Goal: Task Accomplishment & Management: Use online tool/utility

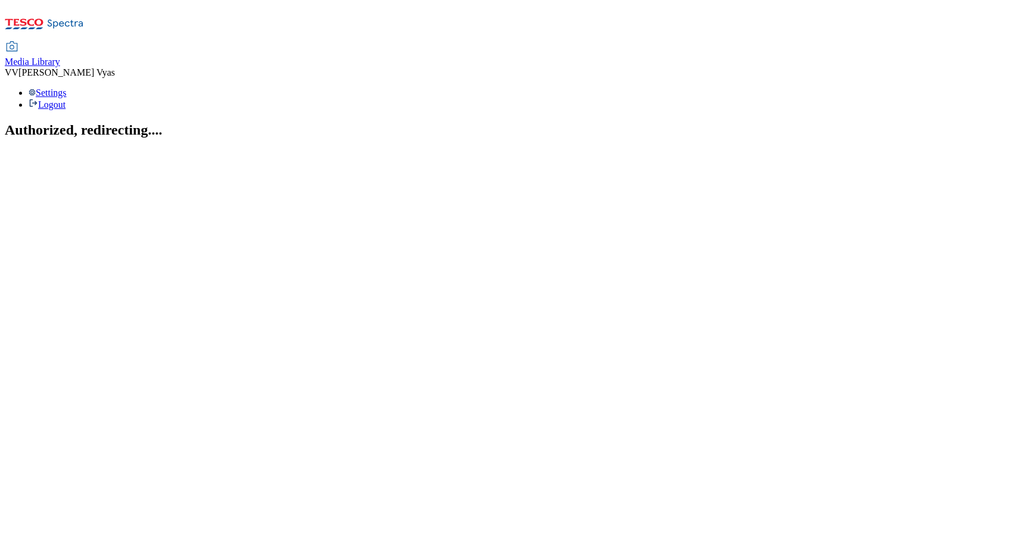
click at [60, 57] on span "Media Library" at bounding box center [32, 62] width 55 height 10
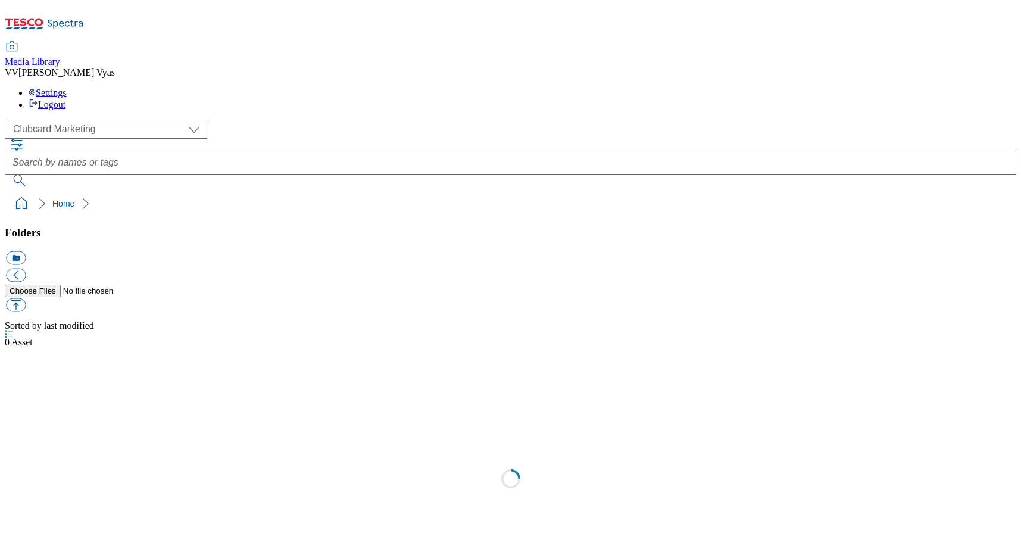
scroll to position [1, 0]
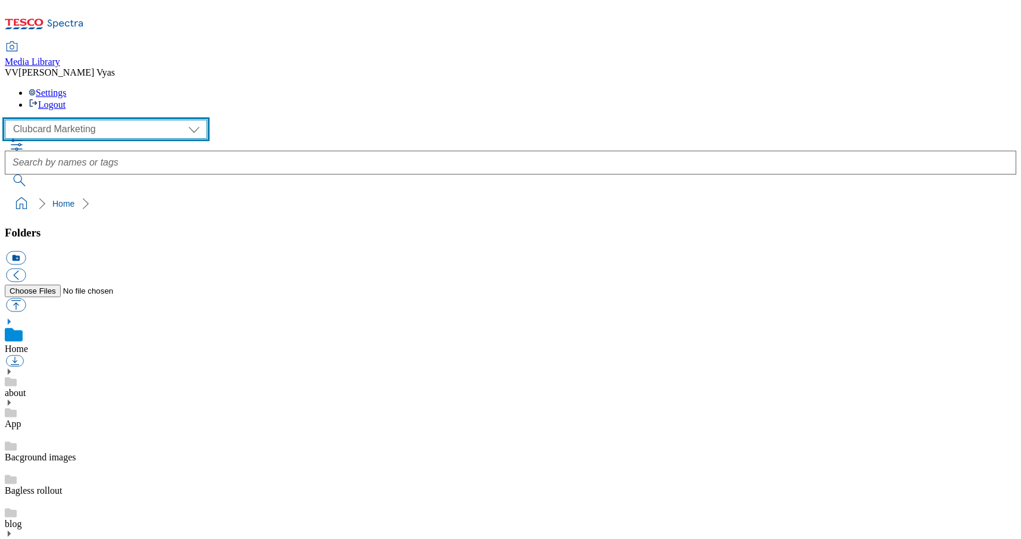
select select "flare-ghs-mktg"
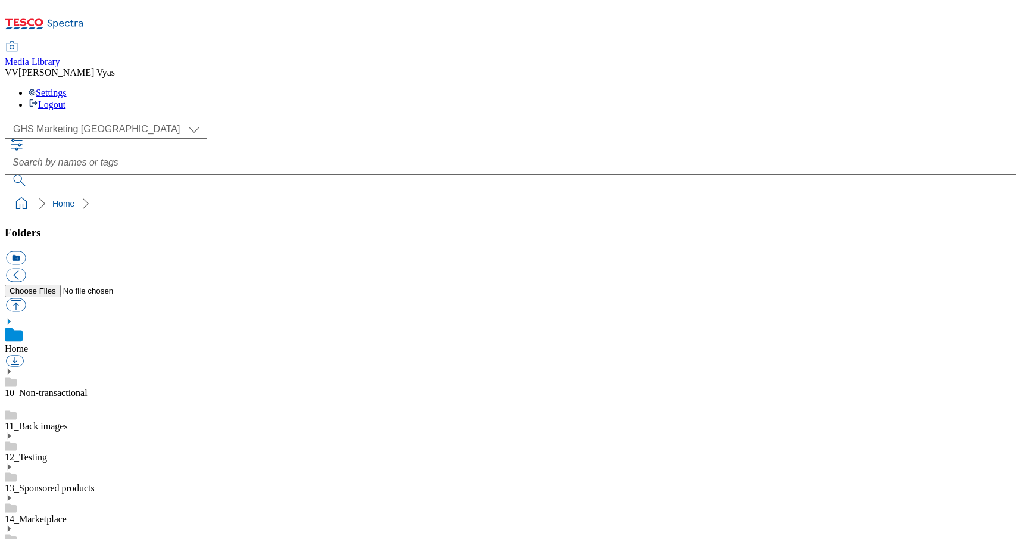
scroll to position [1132, 0]
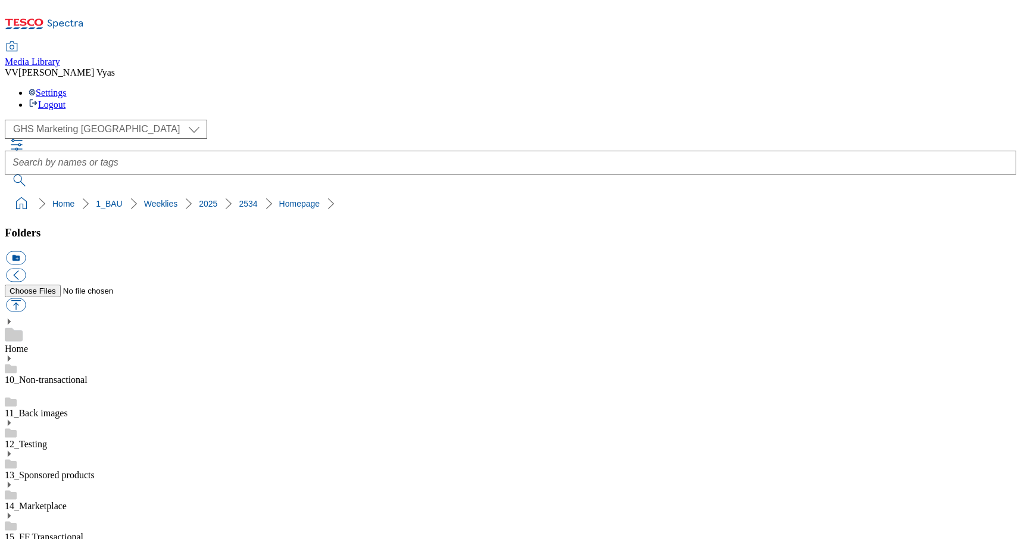
scroll to position [270, 0]
click at [26, 298] on button "button" at bounding box center [16, 305] width 20 height 14
type input "C:\fakepath\2534-GHS-Billboard-Xmas.jpg"
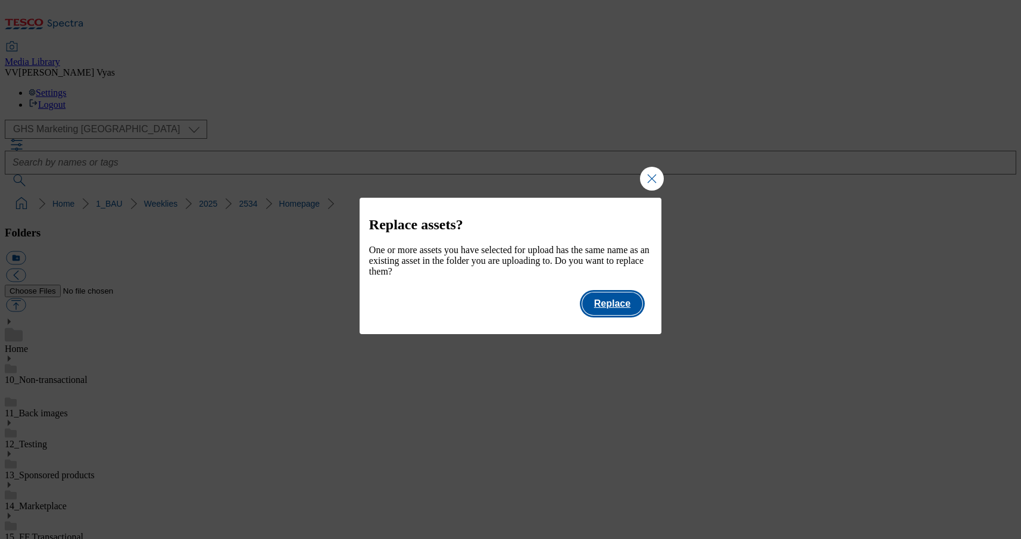
click at [623, 313] on button "Replace" at bounding box center [612, 303] width 60 height 23
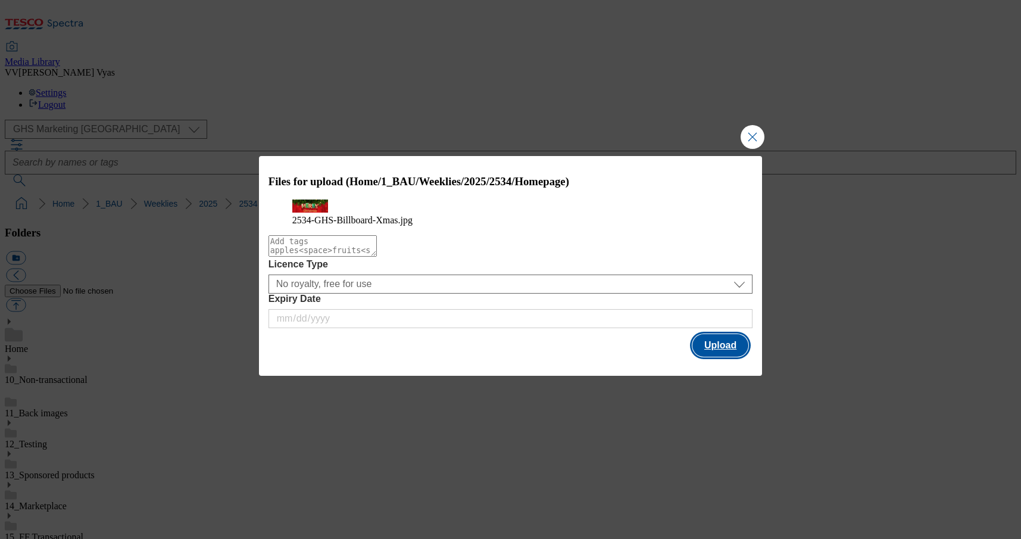
click at [711, 357] on button "Upload" at bounding box center [720, 345] width 56 height 23
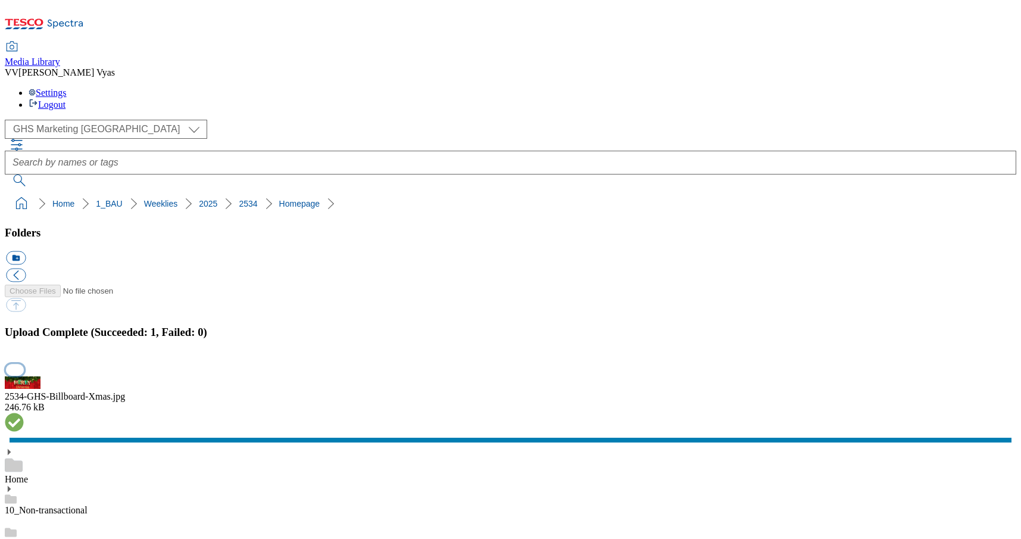
click at [24, 364] on button "button" at bounding box center [15, 369] width 18 height 11
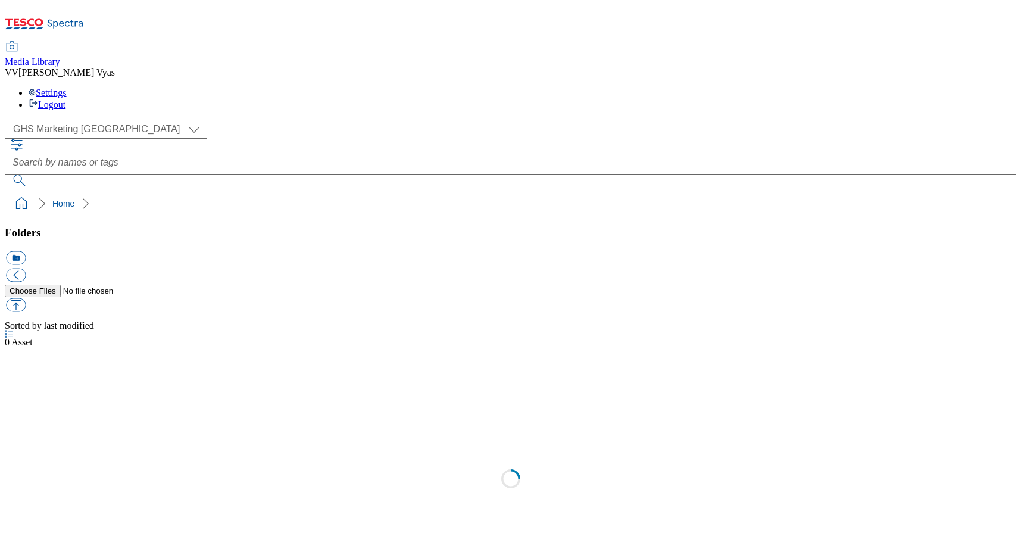
select select "flare-ghs-mktg"
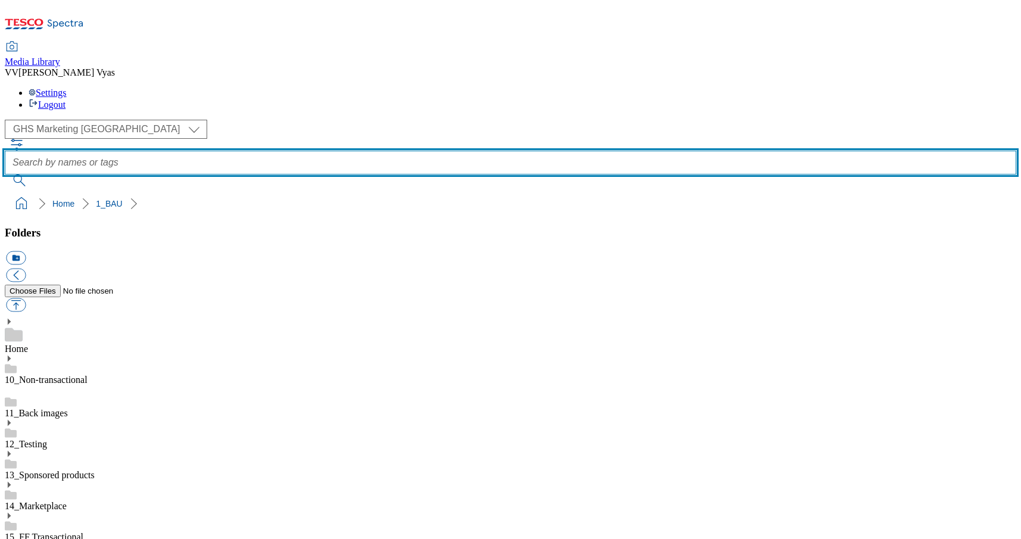
click at [367, 151] on input "text" at bounding box center [511, 163] width 1012 height 24
type input "dog"
click at [36, 174] on button "submit" at bounding box center [20, 180] width 31 height 12
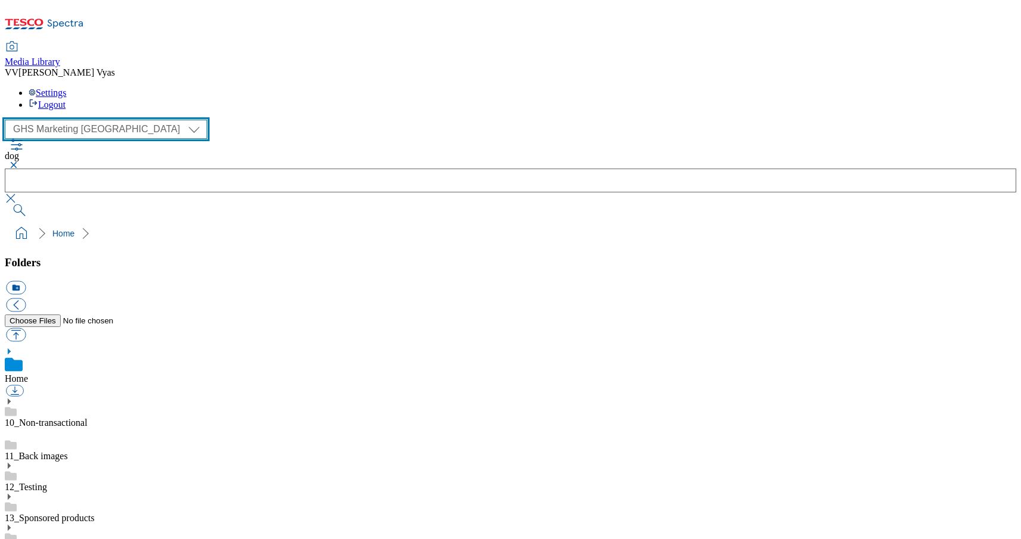
select select "flare-homepage"
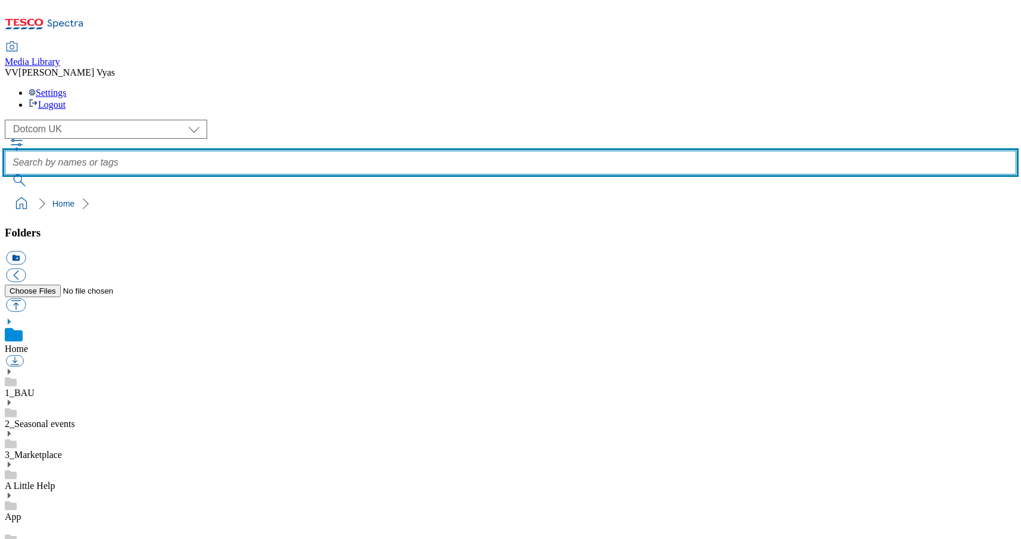
click at [469, 151] on input "text" at bounding box center [511, 163] width 1012 height 24
type input "dog"
click at [36, 174] on button "submit" at bounding box center [20, 180] width 31 height 12
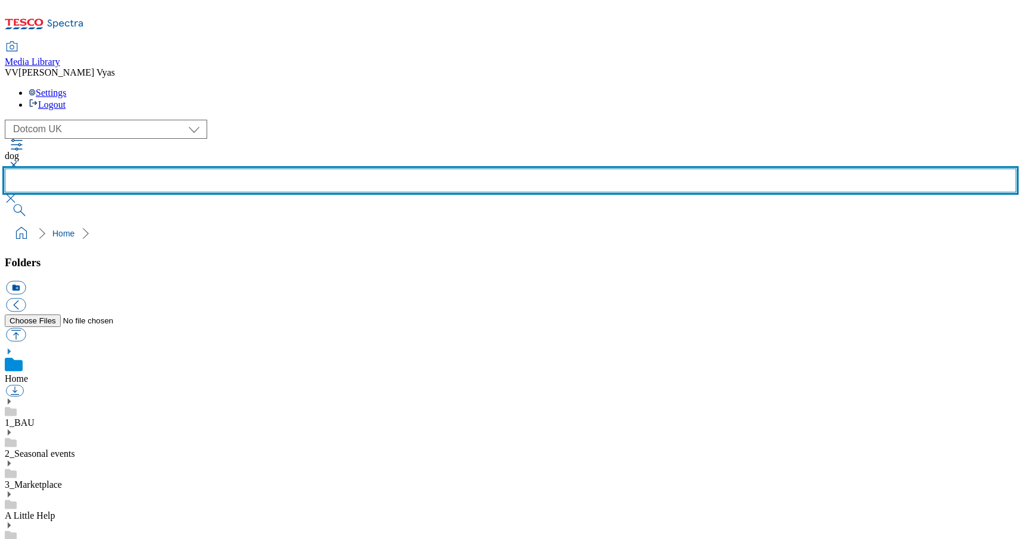
scroll to position [404, 0]
